Goal: Task Accomplishment & Management: Manage account settings

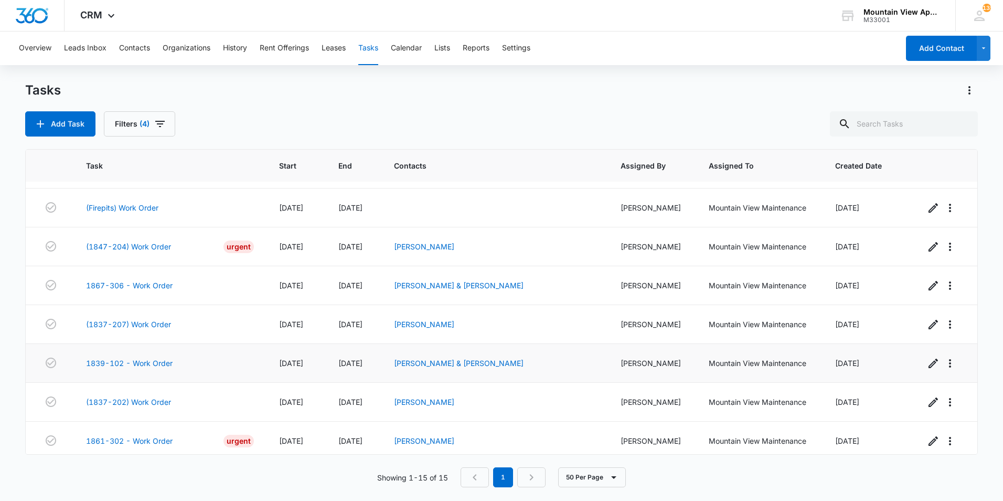
scroll to position [310, 0]
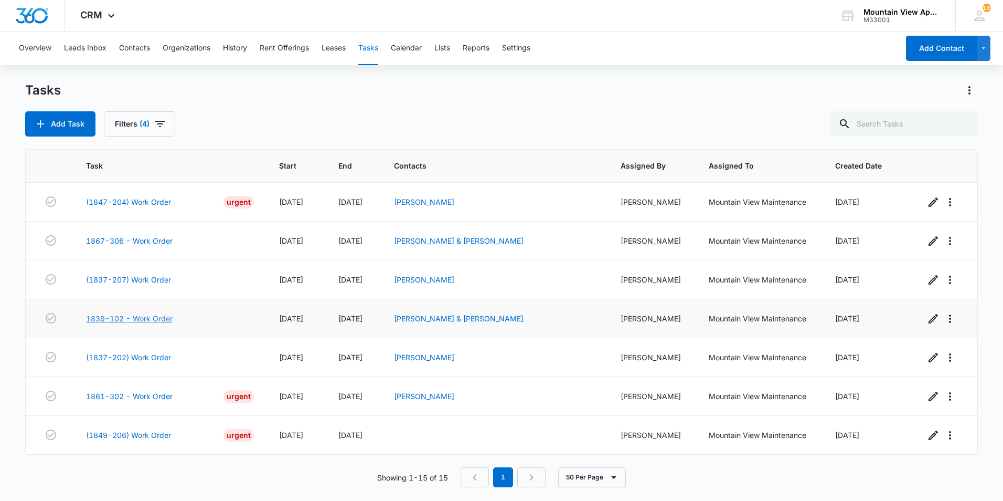
click at [135, 319] on link "1839-102 - Work Order" at bounding box center [129, 318] width 87 height 11
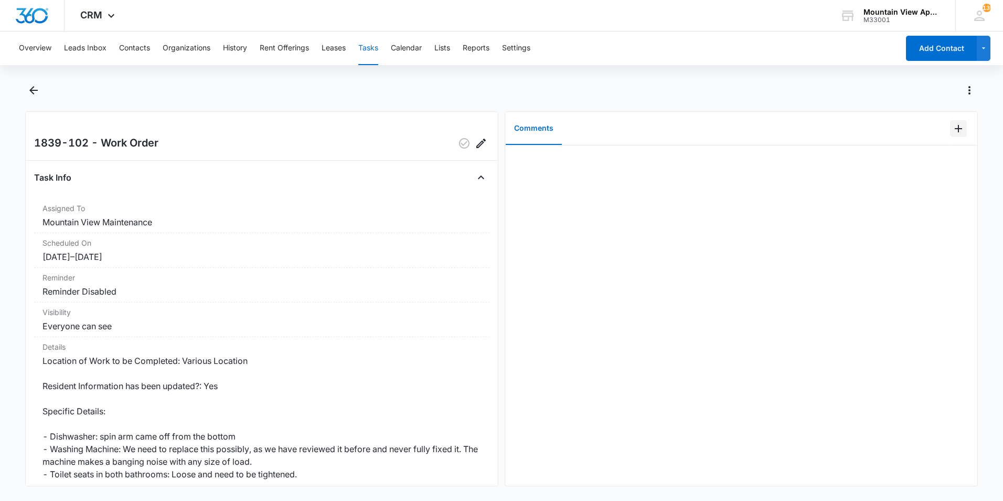
click at [952, 131] on icon "Add Comment" at bounding box center [958, 128] width 13 height 13
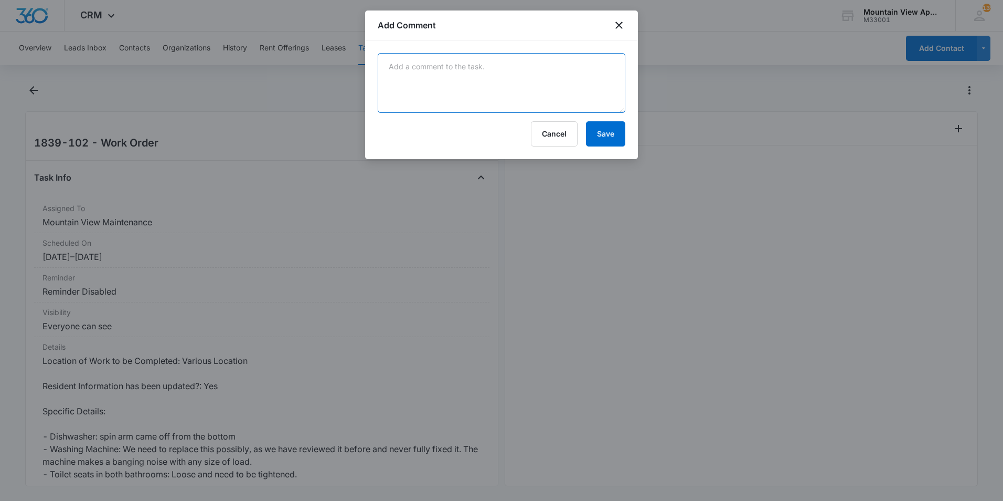
click at [448, 95] on textarea at bounding box center [502, 83] width 248 height 60
type textarea "Replaced washer and fixed dishwasher arm. No further action needed."
click at [602, 138] on button "Save" at bounding box center [605, 133] width 39 height 25
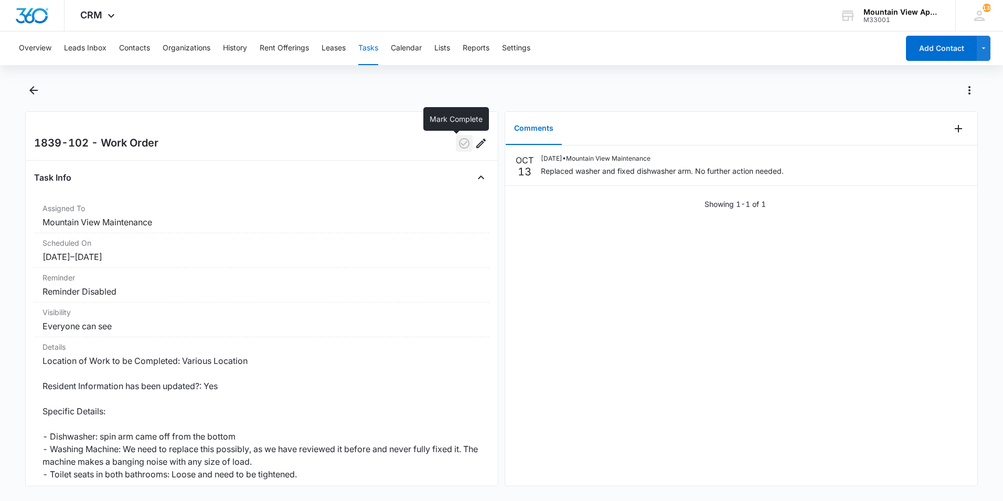
click at [458, 143] on icon "button" at bounding box center [464, 143] width 13 height 13
click at [34, 91] on icon "Back" at bounding box center [33, 90] width 8 height 8
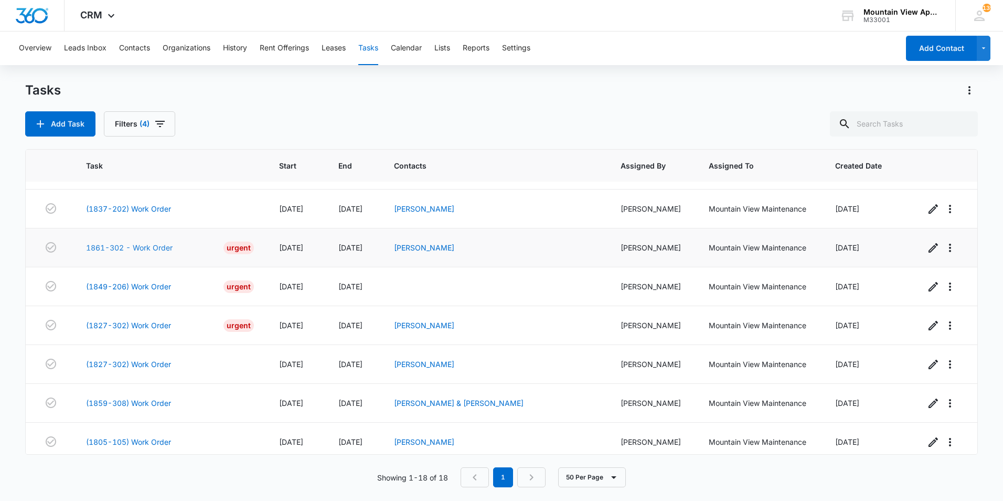
scroll to position [427, 0]
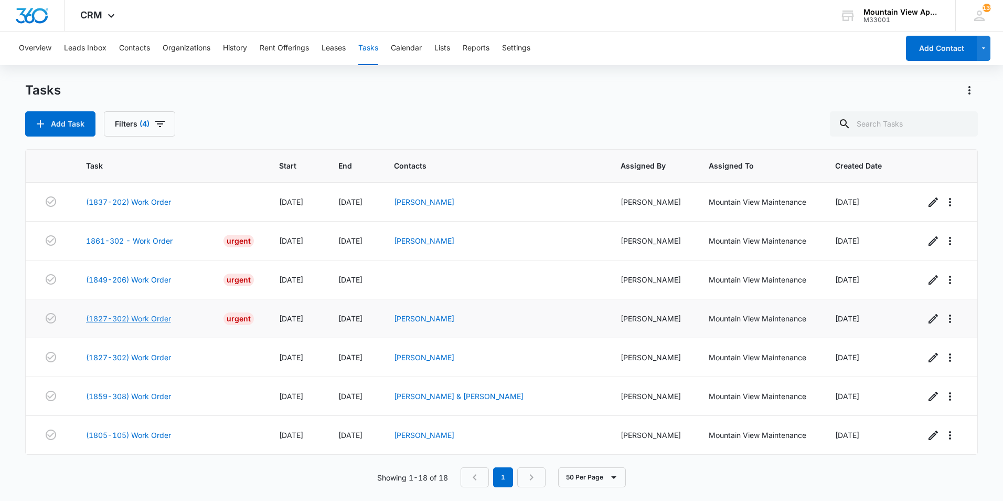
click at [143, 317] on link "(1827-302) Work Order" at bounding box center [128, 318] width 85 height 11
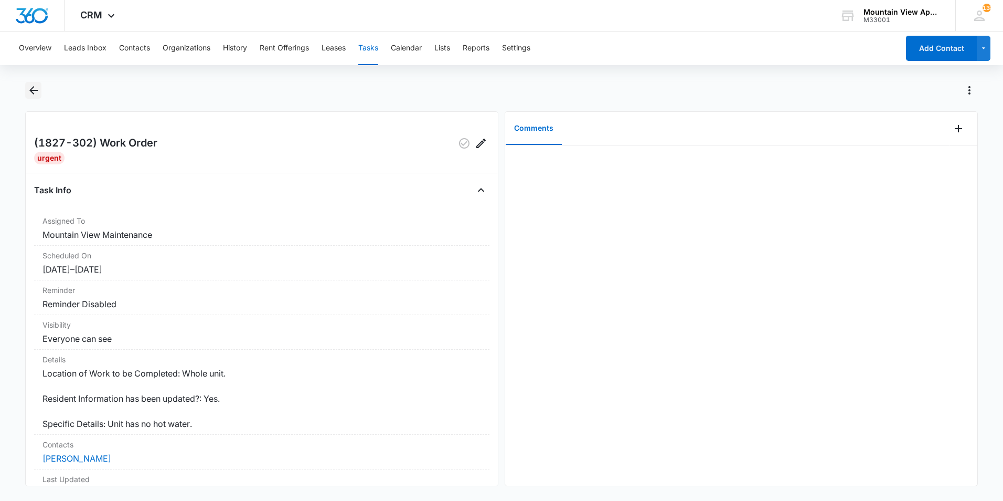
click at [34, 91] on icon "Back" at bounding box center [33, 90] width 13 height 13
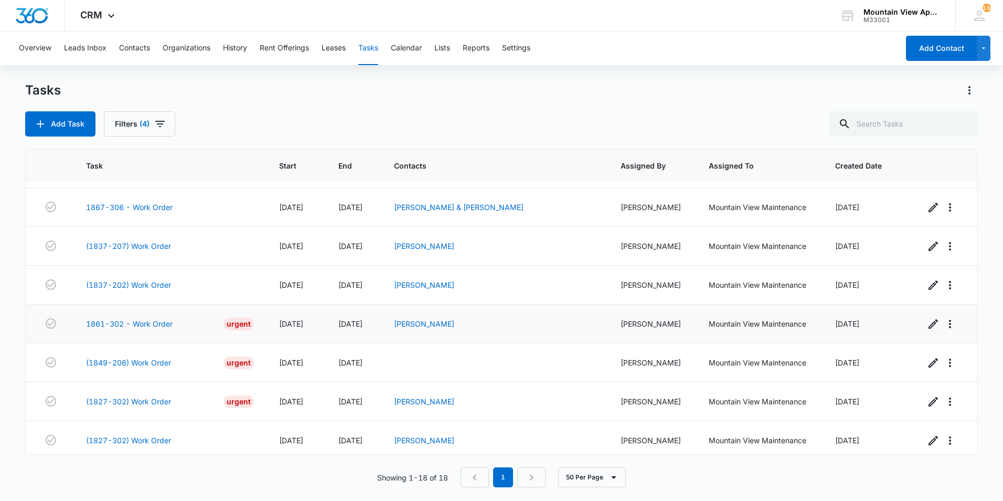
scroll to position [427, 0]
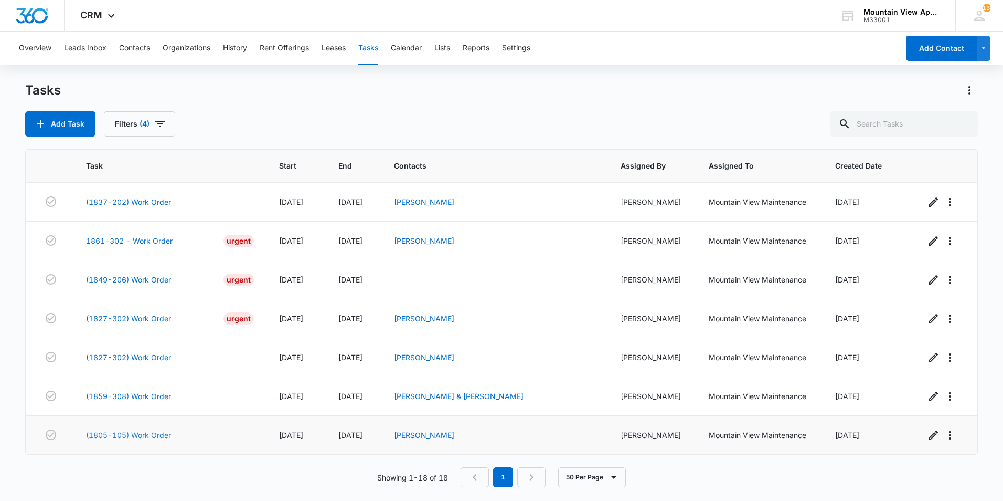
click at [123, 434] on link "(1805-105) Work Order" at bounding box center [128, 434] width 85 height 11
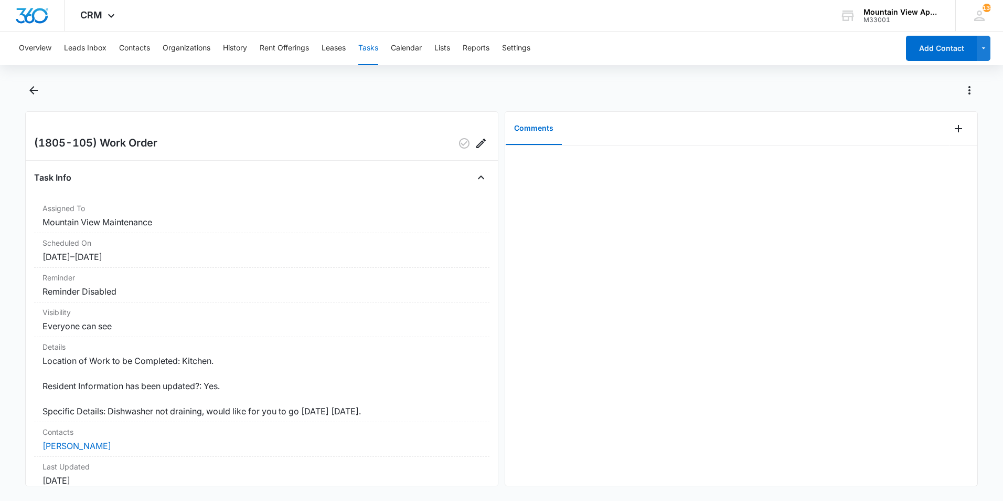
click at [16, 140] on main "(1805-105) Work Order Task Info Assigned To Mountain View Maintenance Scheduled…" at bounding box center [501, 290] width 1003 height 417
click at [34, 91] on icon "Back" at bounding box center [33, 90] width 13 height 13
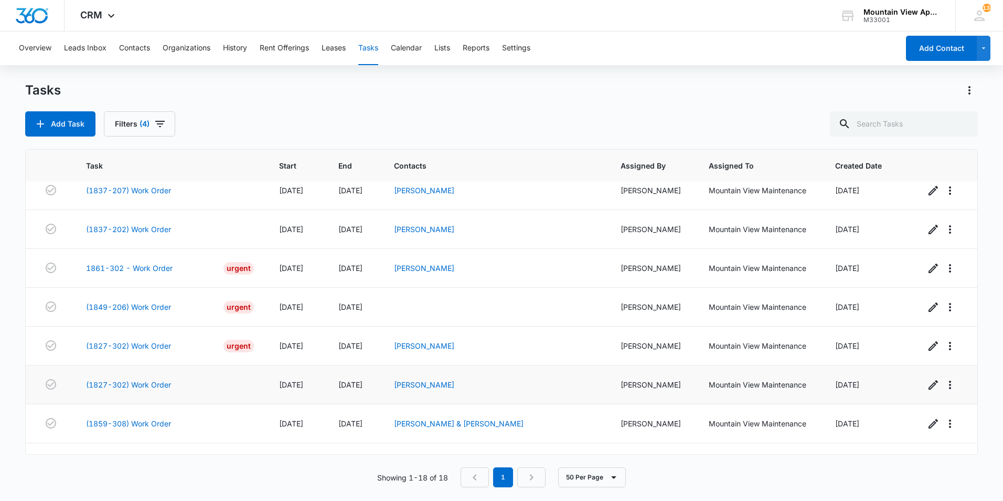
scroll to position [427, 0]
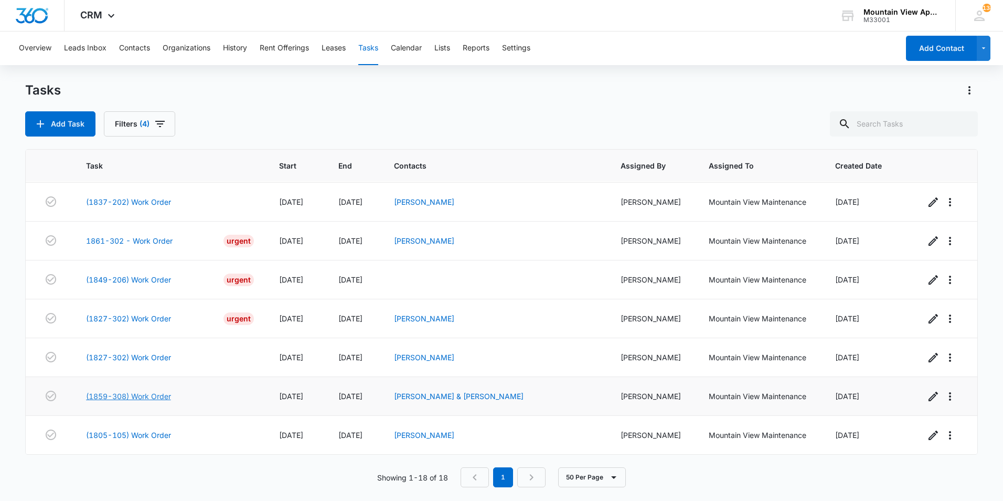
click at [136, 396] on link "(1859-308) Work Order" at bounding box center [128, 395] width 85 height 11
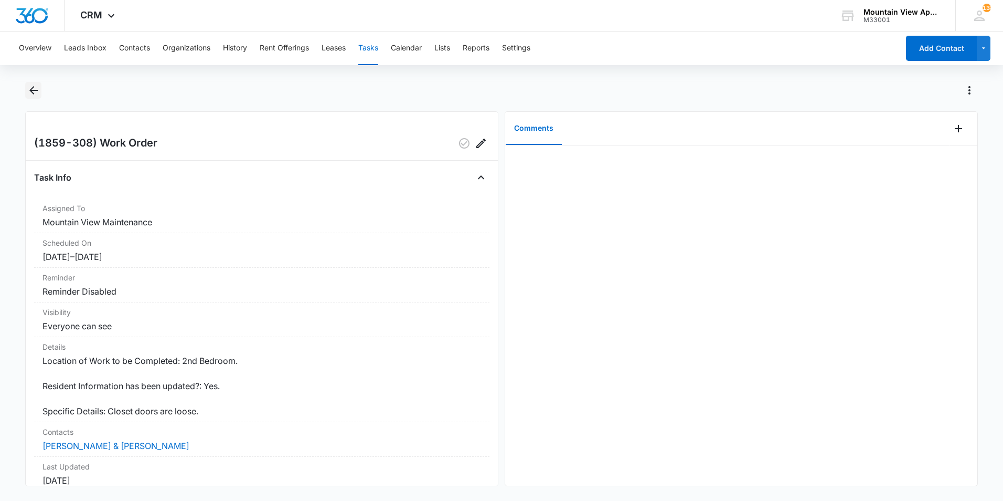
click at [34, 93] on icon "Back" at bounding box center [33, 90] width 13 height 13
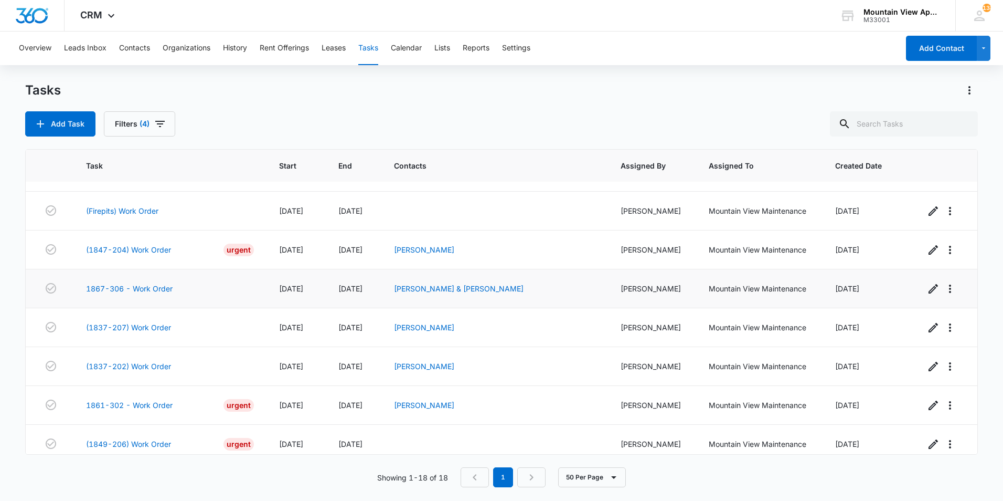
scroll to position [315, 0]
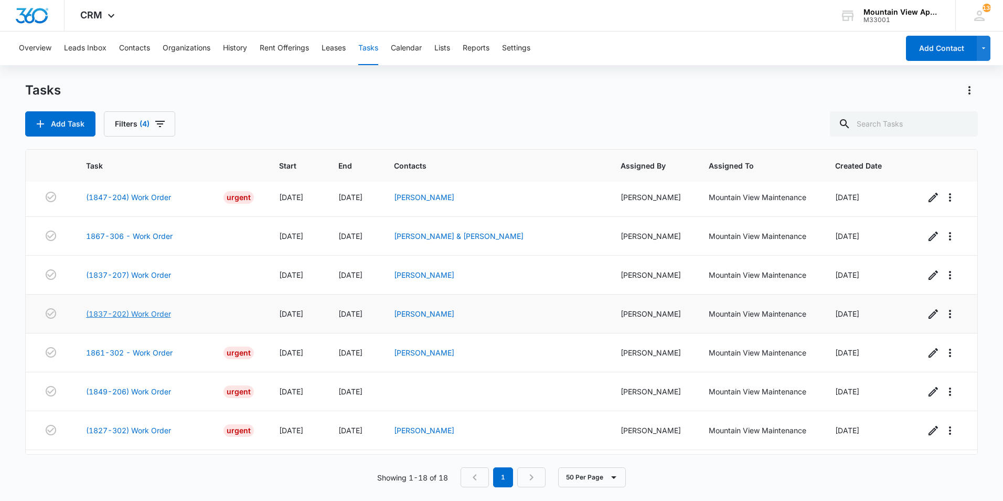
click at [156, 313] on link "(1837-202) Work Order" at bounding box center [128, 313] width 85 height 11
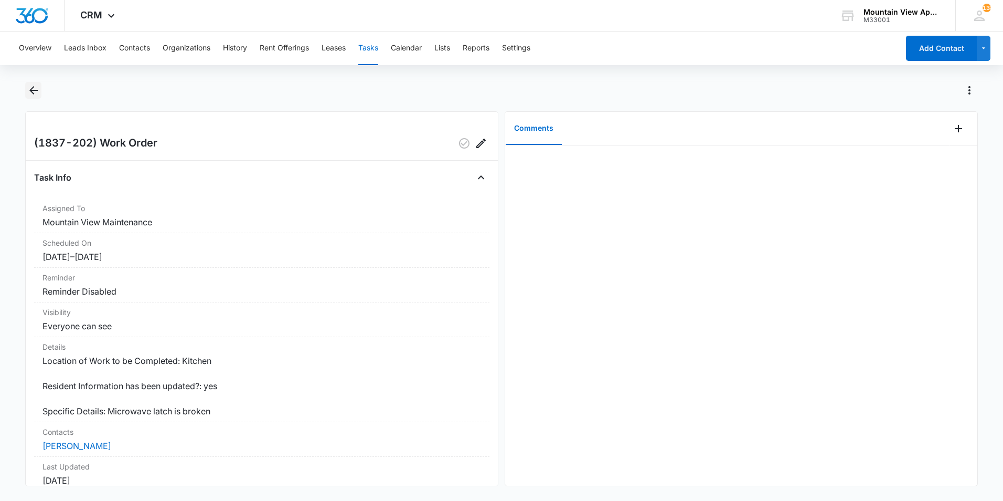
click at [35, 88] on icon "Back" at bounding box center [33, 90] width 13 height 13
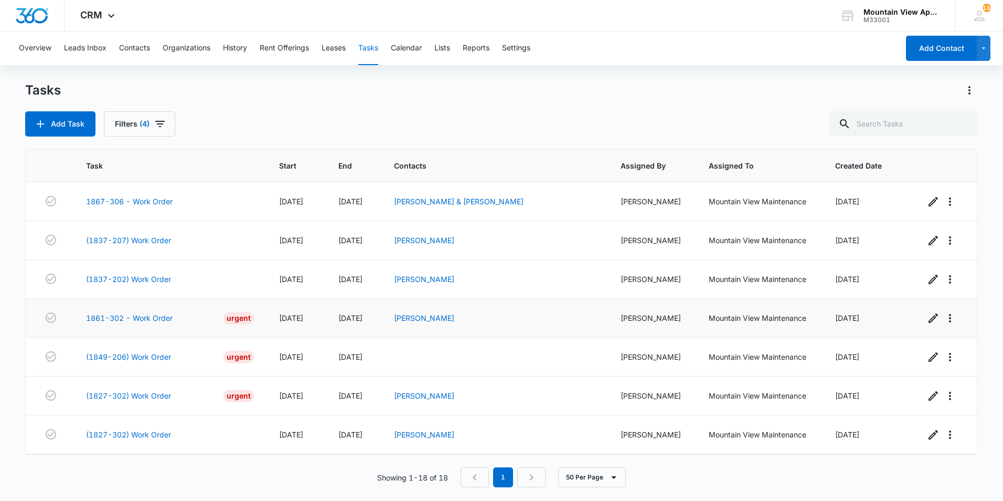
scroll to position [367, 0]
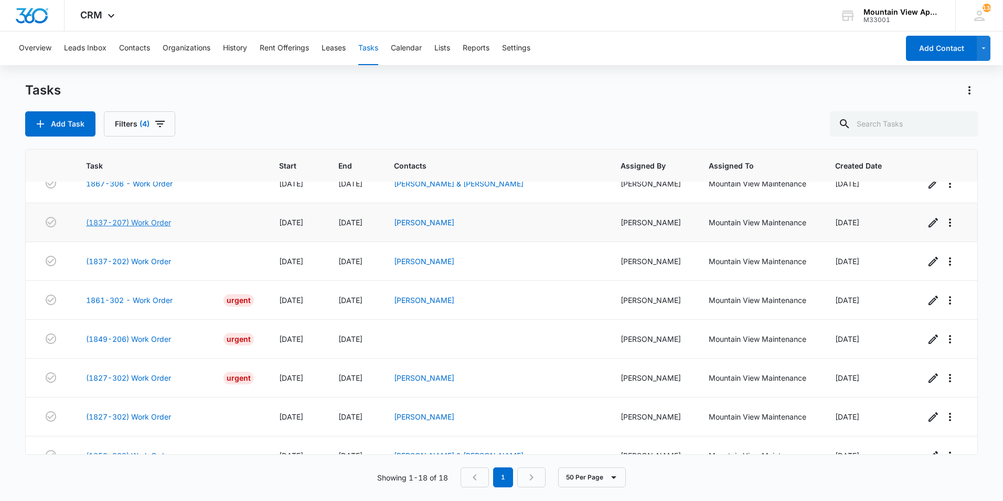
click at [140, 222] on link "(1837-207) Work Order" at bounding box center [128, 222] width 85 height 11
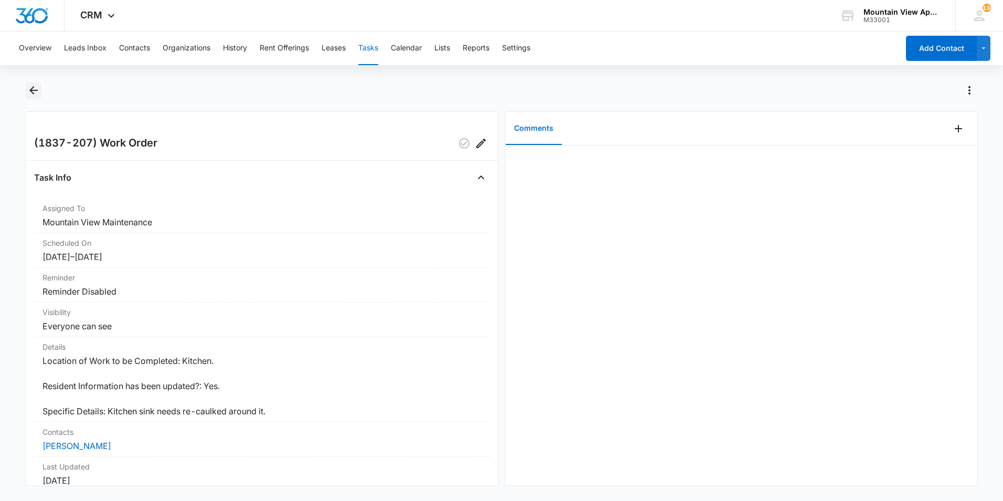
click at [36, 92] on icon "Back" at bounding box center [33, 90] width 13 height 13
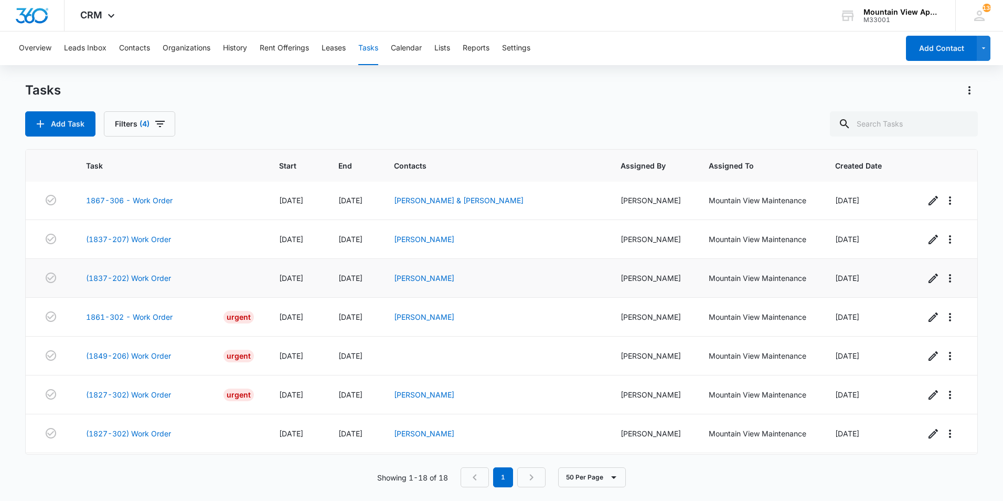
scroll to position [367, 0]
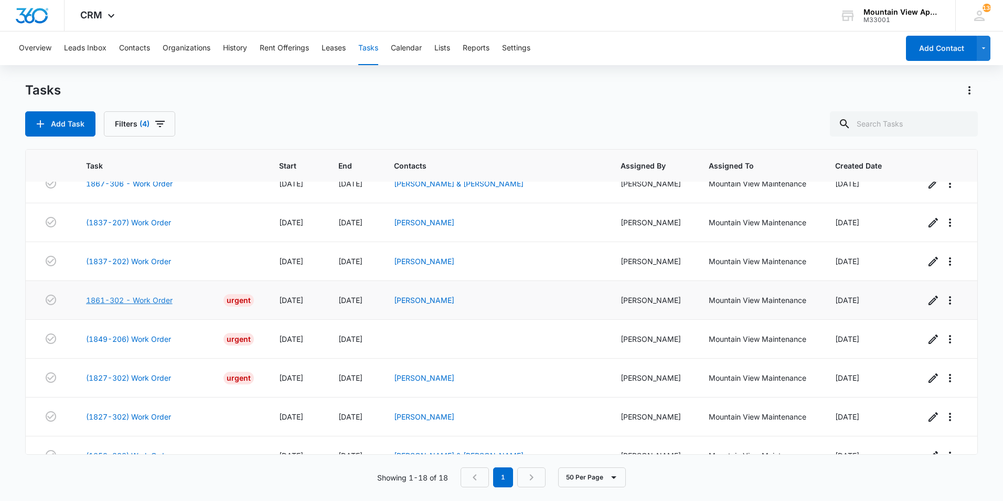
click at [125, 298] on link "1861-302 - Work Order" at bounding box center [129, 299] width 87 height 11
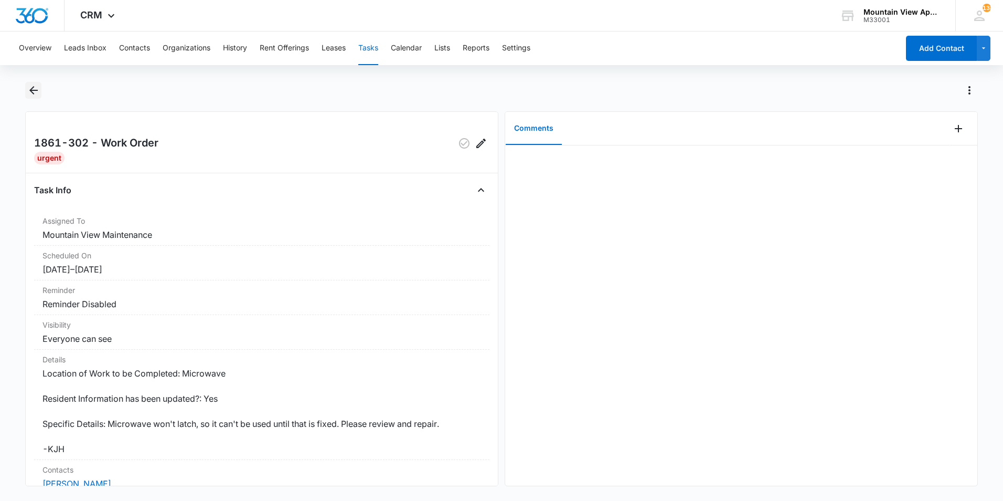
click at [35, 89] on icon "Back" at bounding box center [33, 90] width 13 height 13
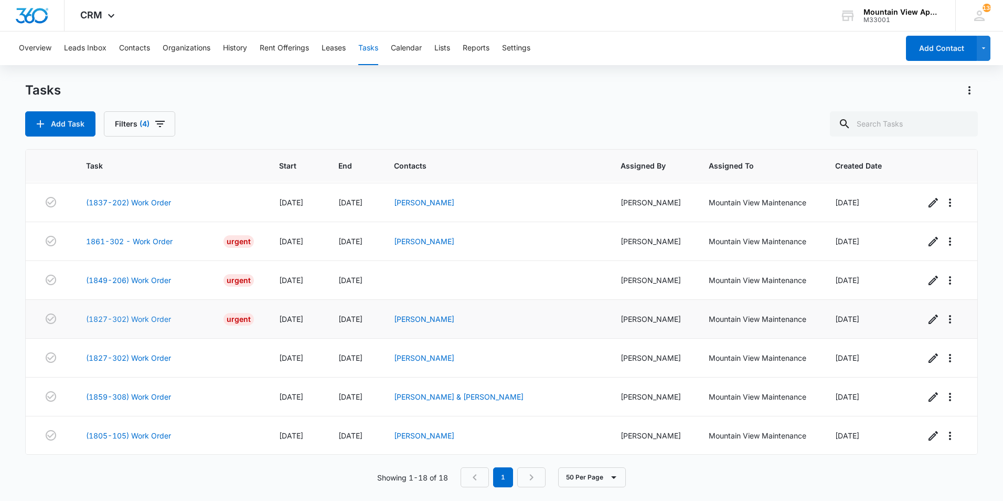
scroll to position [427, 0]
click at [123, 319] on link "(1827-302) Work Order" at bounding box center [128, 318] width 85 height 11
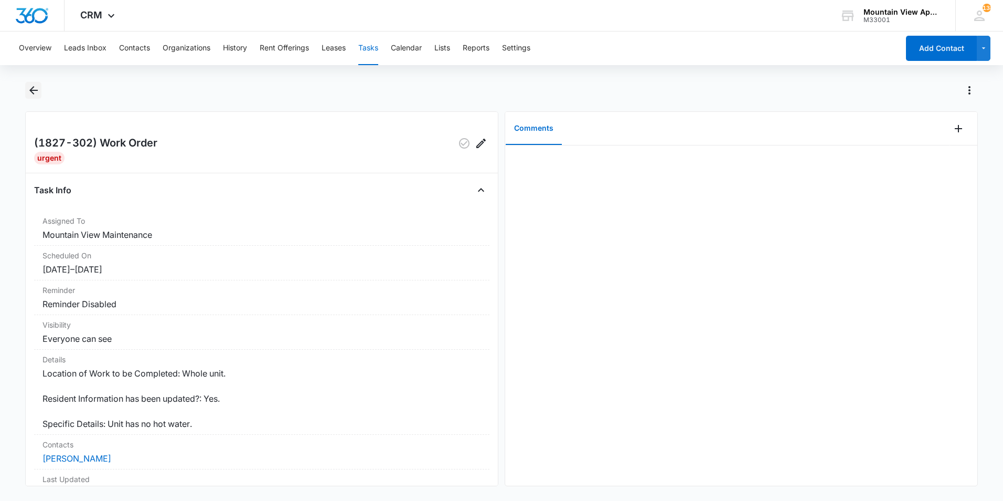
click at [35, 91] on icon "Back" at bounding box center [33, 90] width 13 height 13
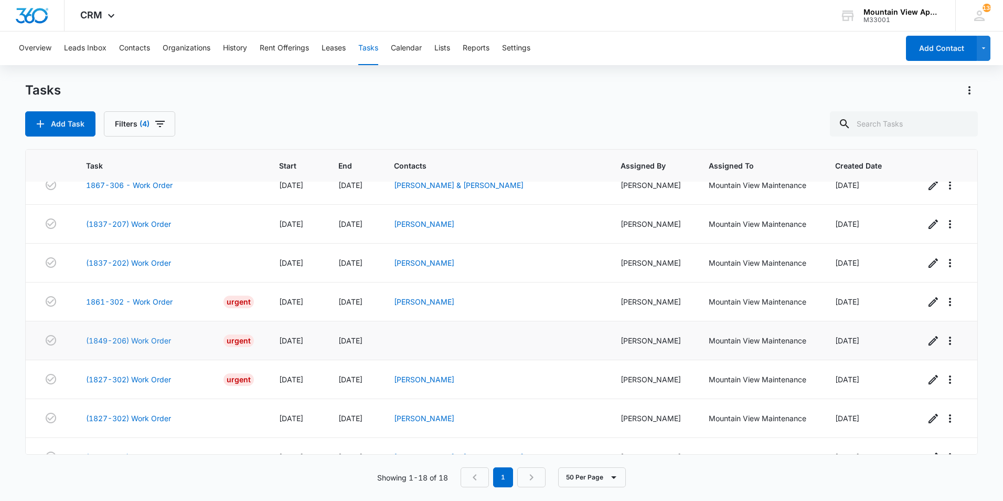
scroll to position [367, 0]
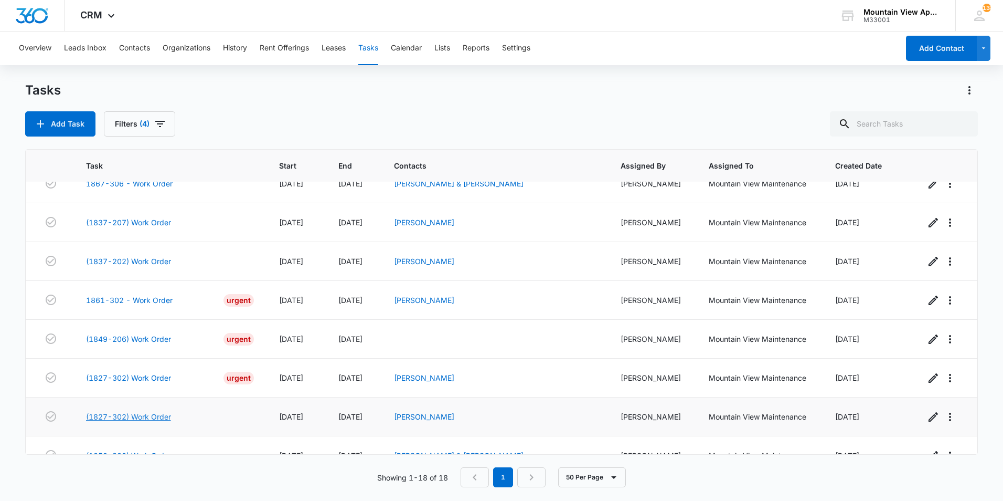
click at [139, 417] on link "(1827-302) Work Order" at bounding box center [128, 416] width 85 height 11
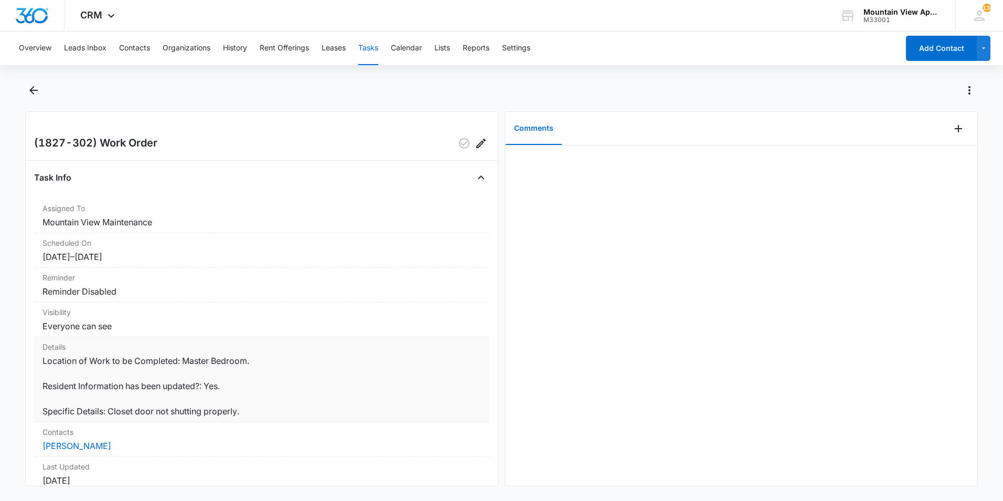
scroll to position [52, 0]
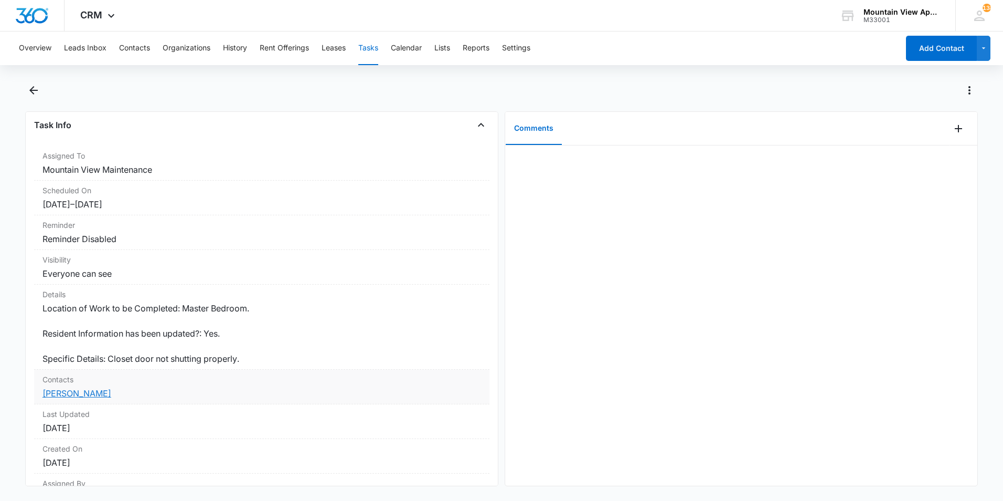
click at [93, 394] on link "[PERSON_NAME]" at bounding box center [77, 393] width 69 height 10
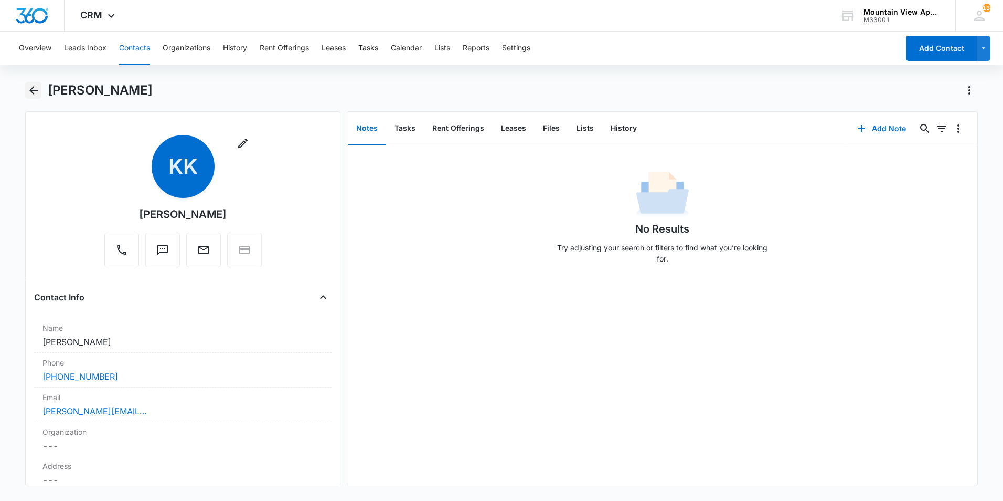
click at [31, 91] on icon "Back" at bounding box center [33, 90] width 8 height 8
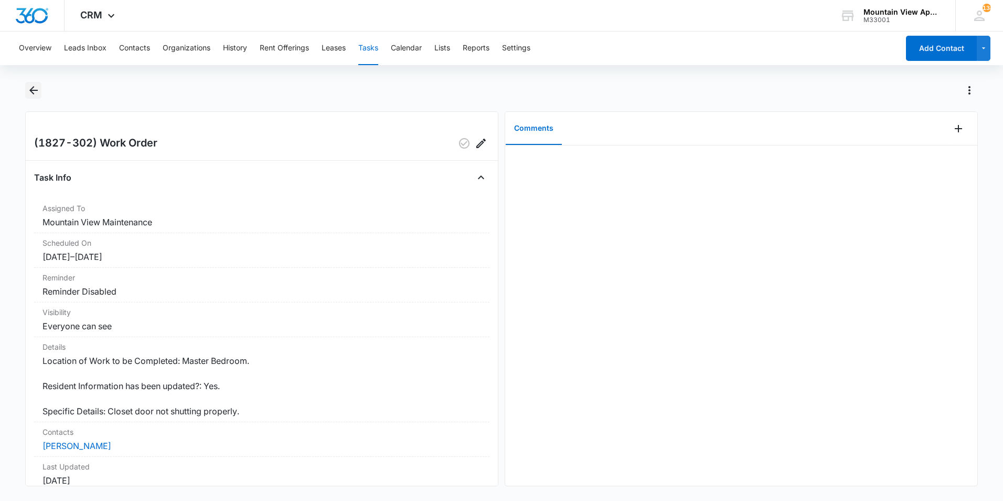
click at [35, 89] on icon "Back" at bounding box center [33, 90] width 13 height 13
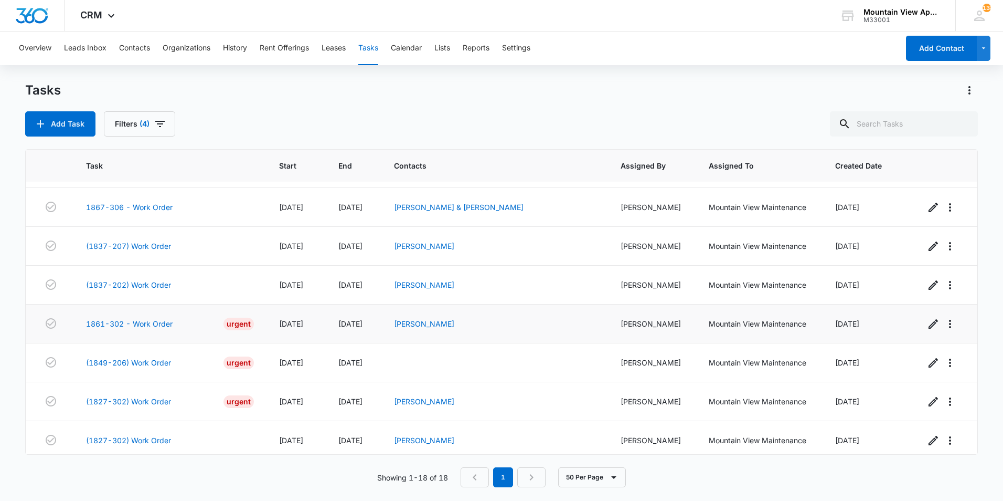
scroll to position [427, 0]
